Goal: Information Seeking & Learning: Learn about a topic

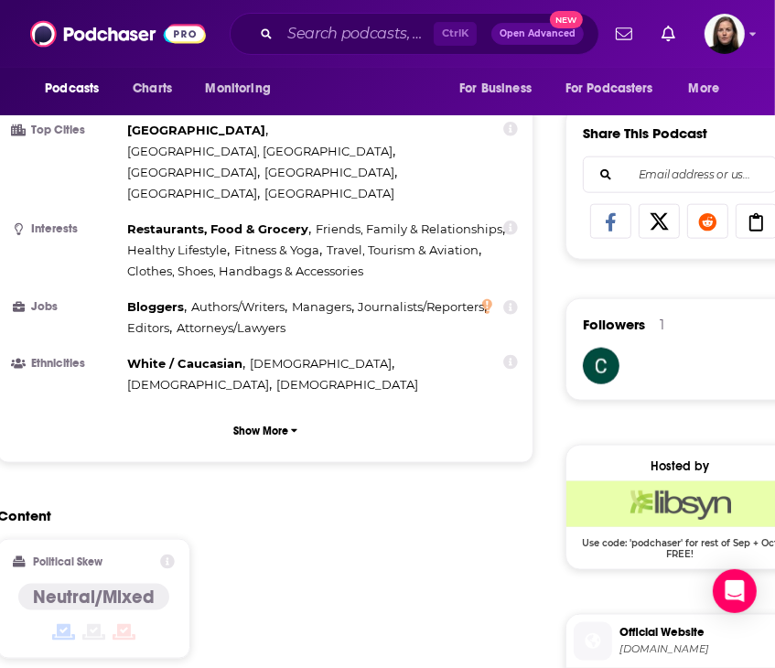
scroll to position [1556, 35]
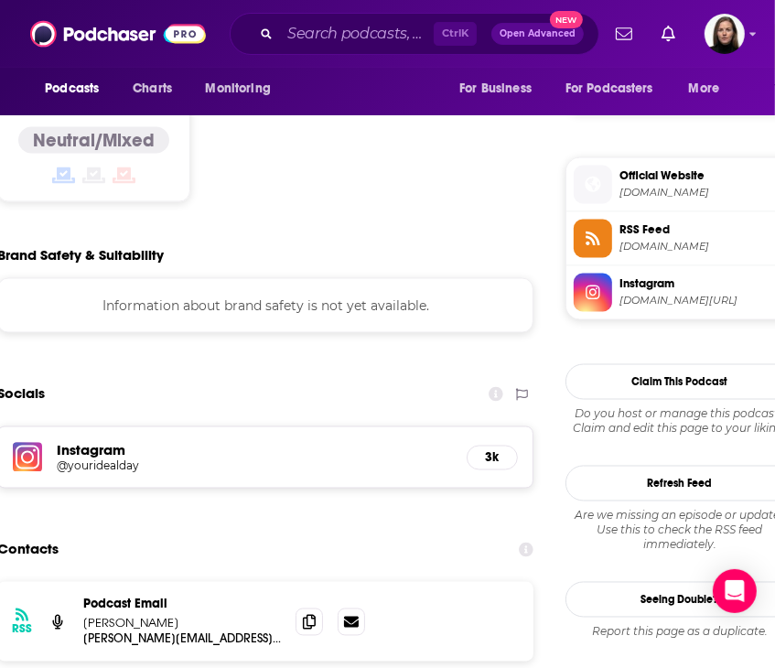
click at [677, 192] on span "[DOMAIN_NAME]" at bounding box center [703, 193] width 167 height 14
click at [643, 186] on span "[DOMAIN_NAME]" at bounding box center [703, 193] width 167 height 14
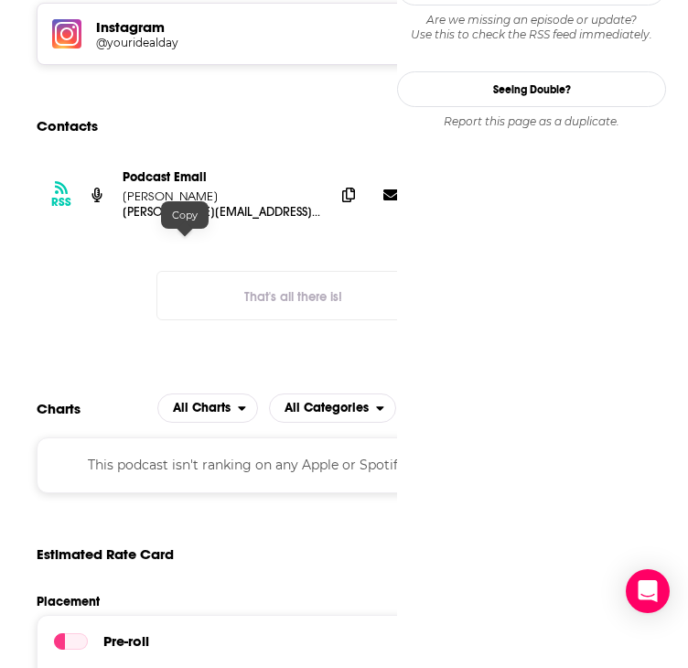
scroll to position [1922, 46]
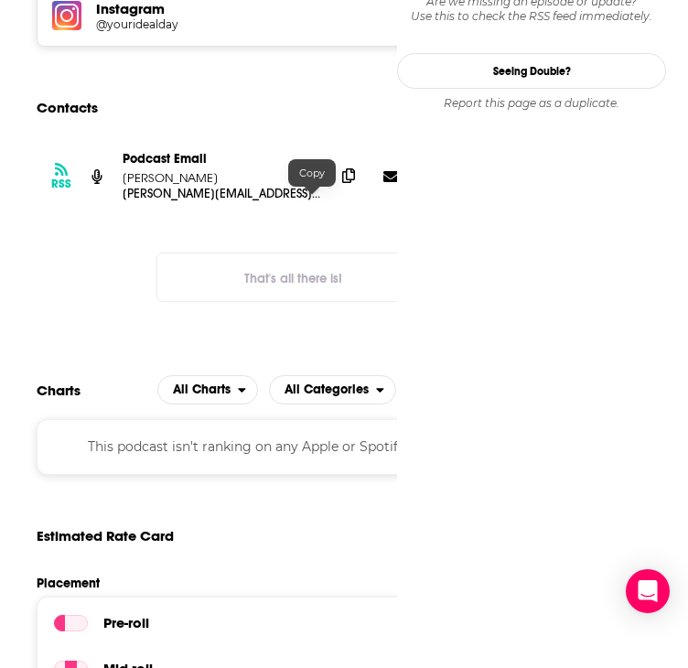
click at [342, 183] on icon at bounding box center [348, 175] width 13 height 15
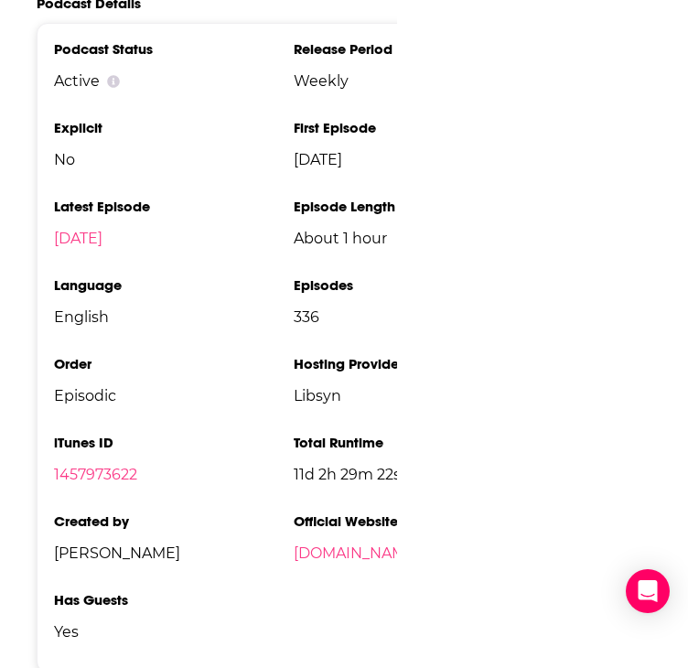
scroll to position [3020, 46]
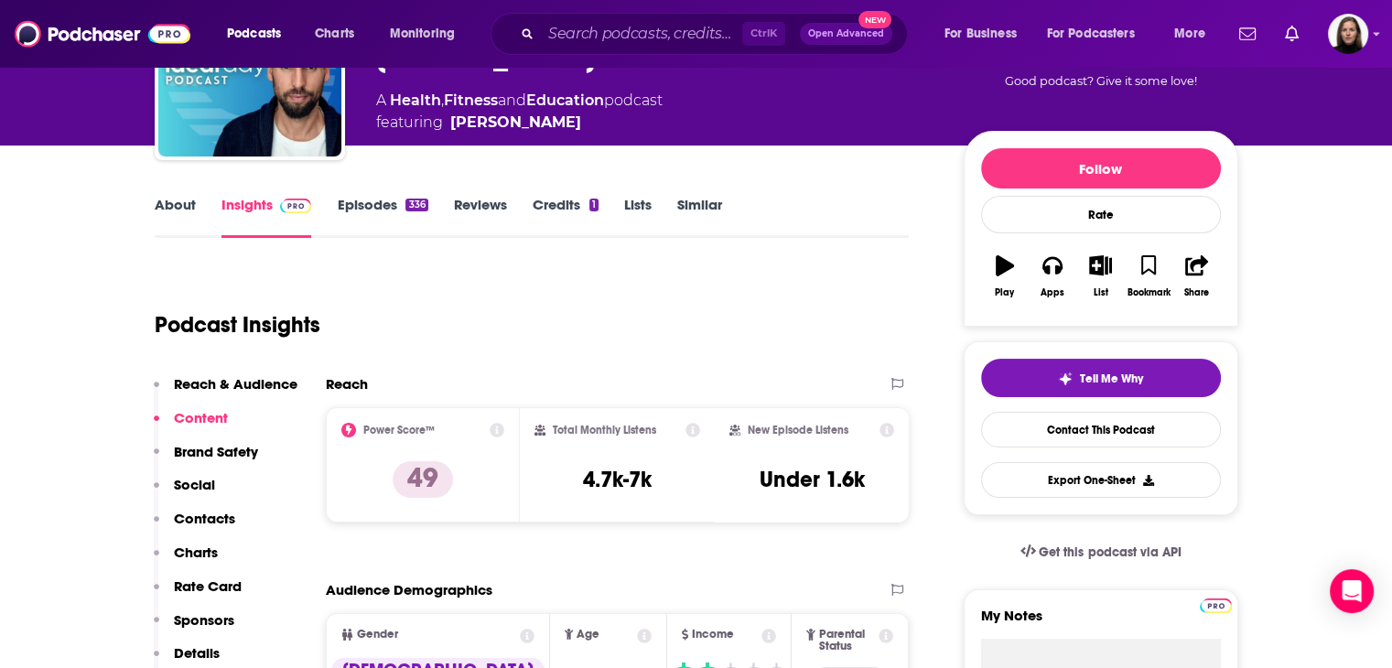
scroll to position [0, 0]
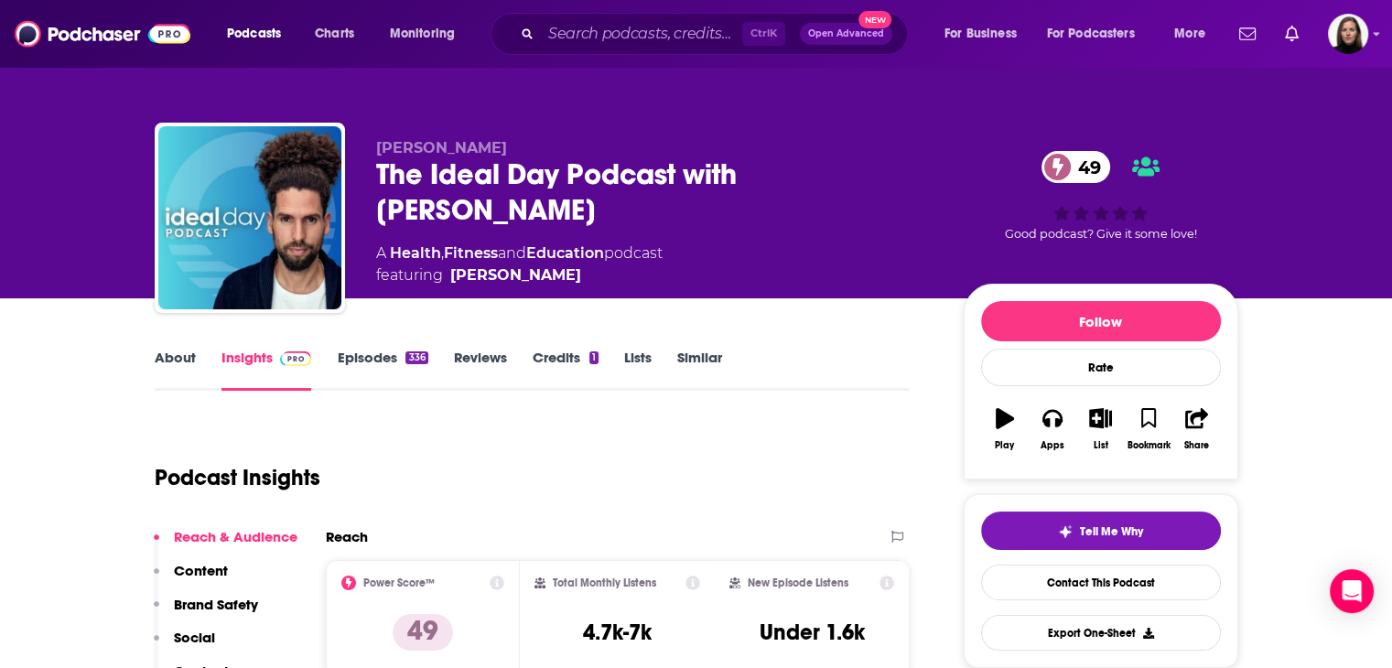
click at [567, 360] on link "Credits 1" at bounding box center [566, 370] width 66 height 42
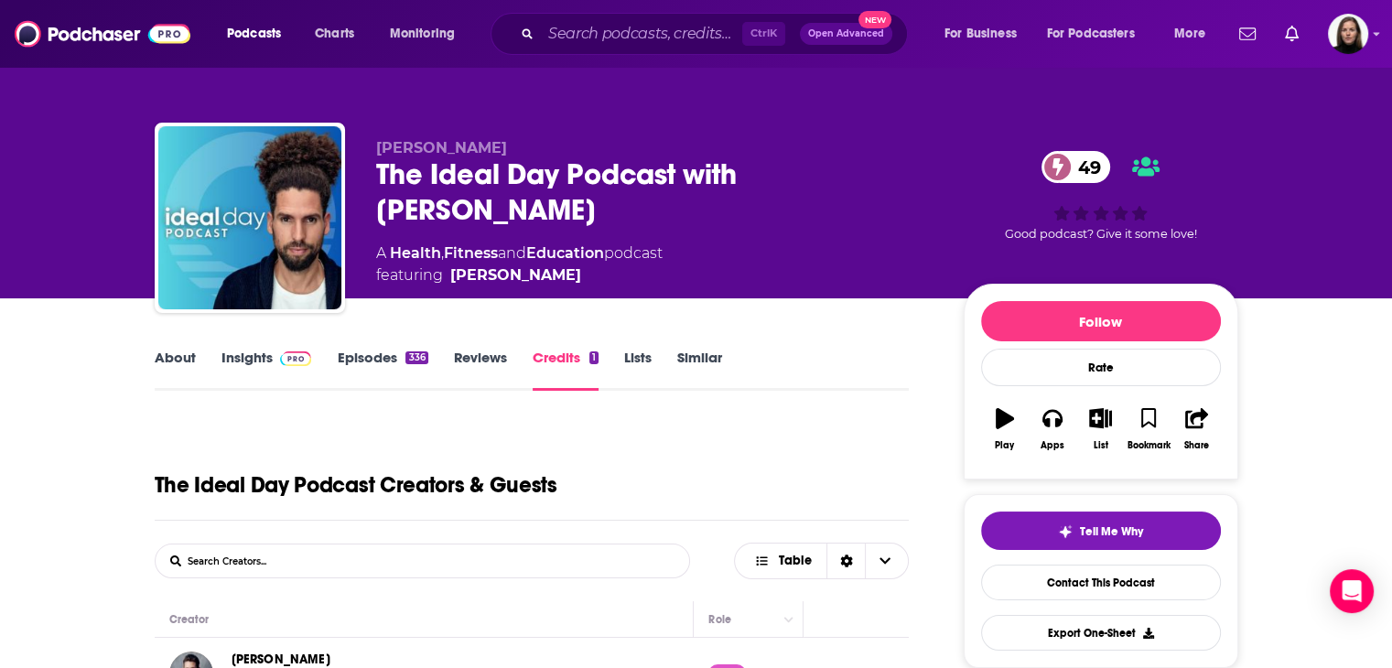
click at [183, 358] on link "About" at bounding box center [175, 370] width 41 height 42
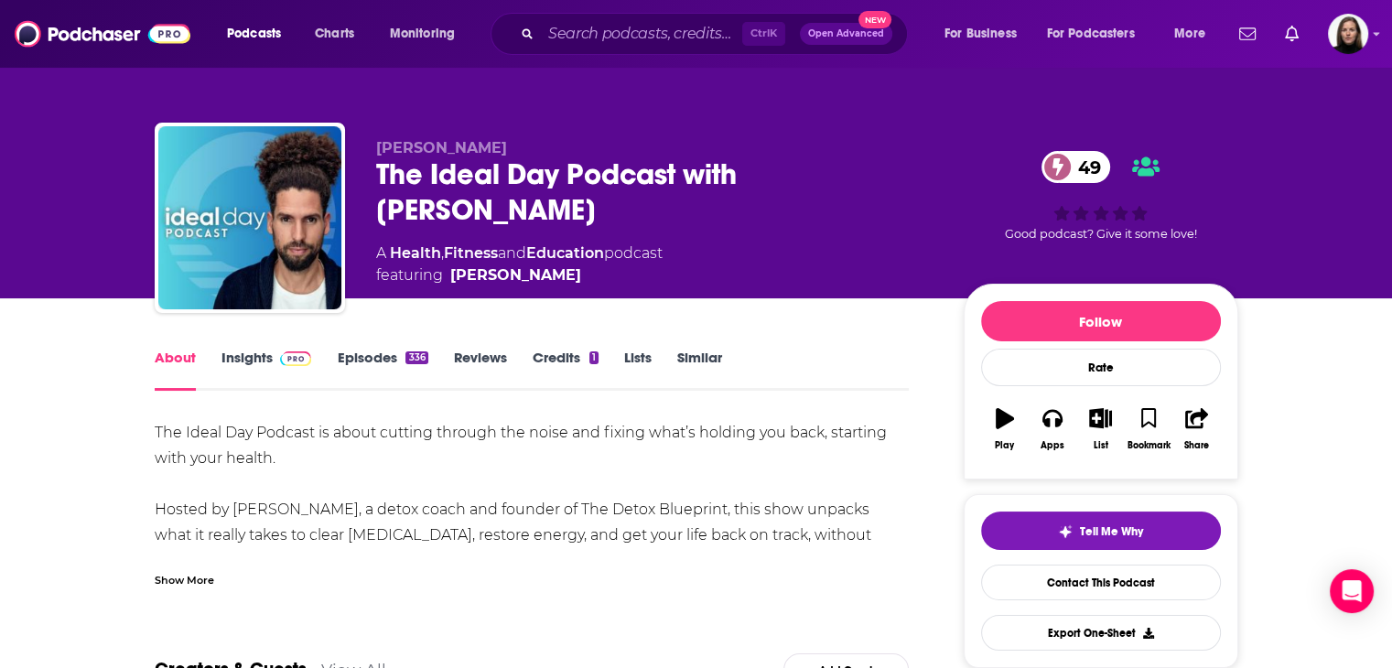
click at [201, 572] on div "Show More" at bounding box center [184, 578] width 59 height 17
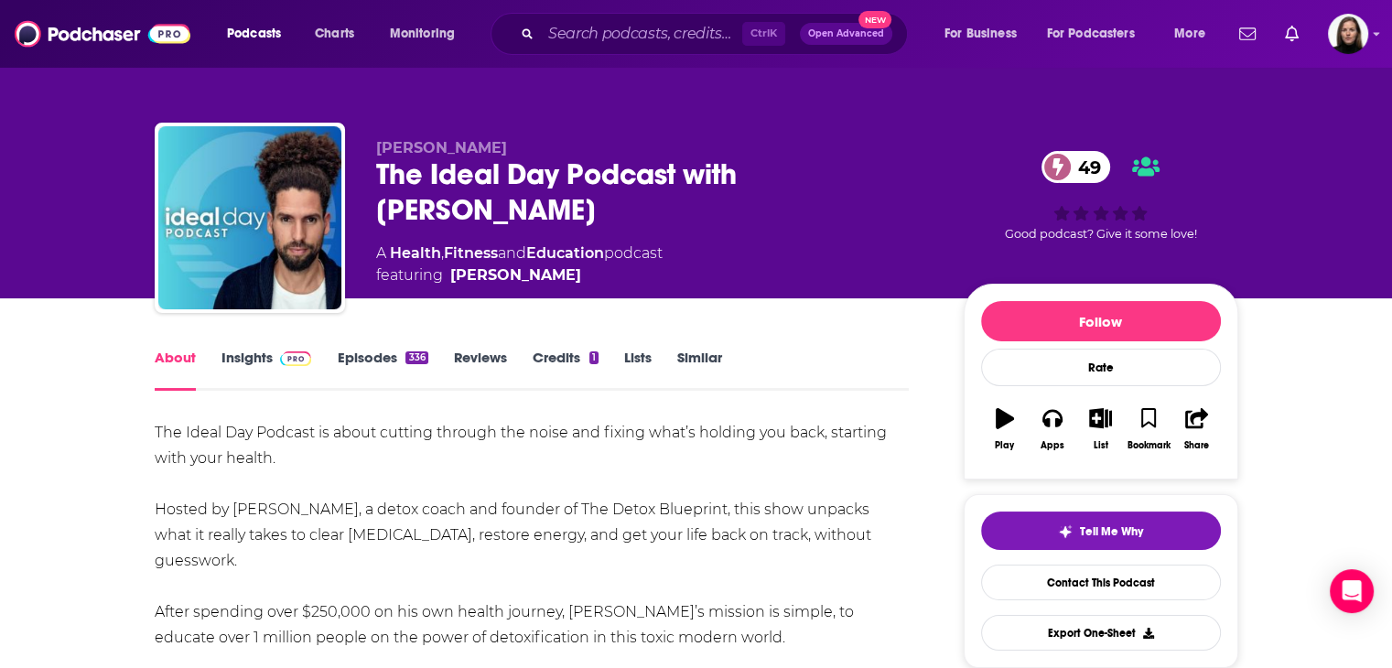
click at [392, 353] on link "Episodes 336" at bounding box center [382, 370] width 91 height 42
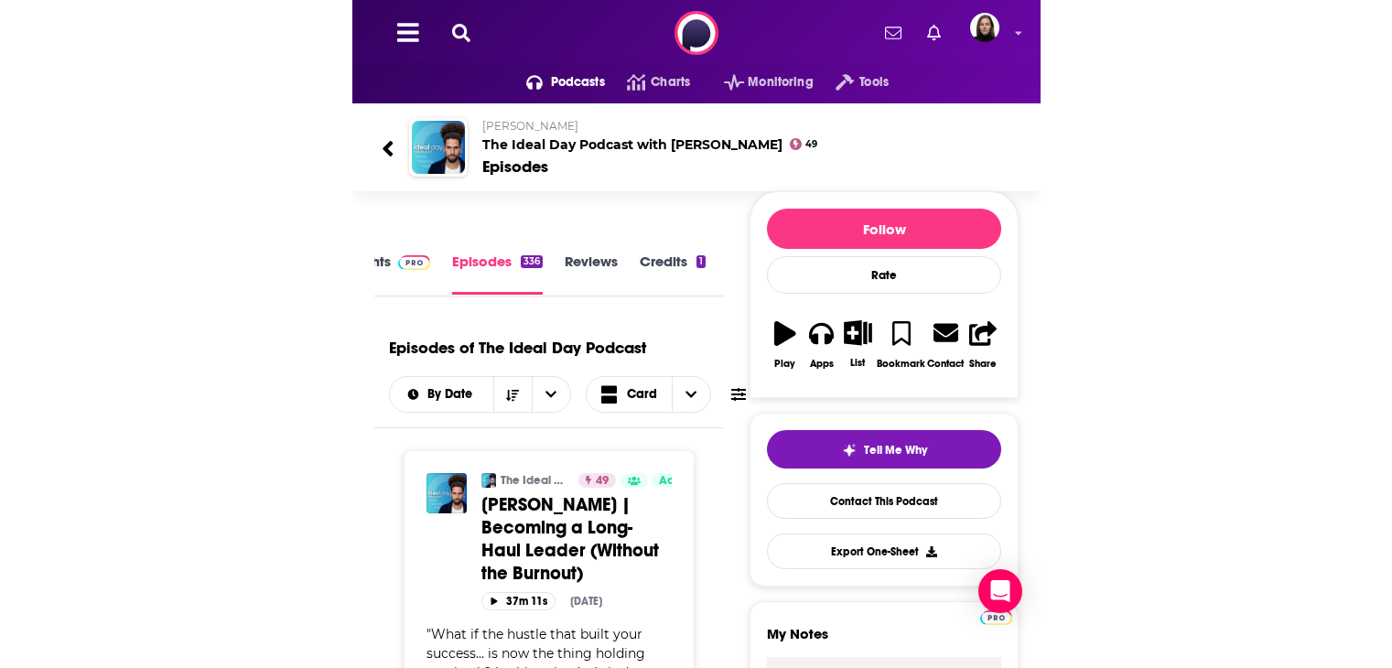
scroll to position [139, 0]
